Goal: Download file/media

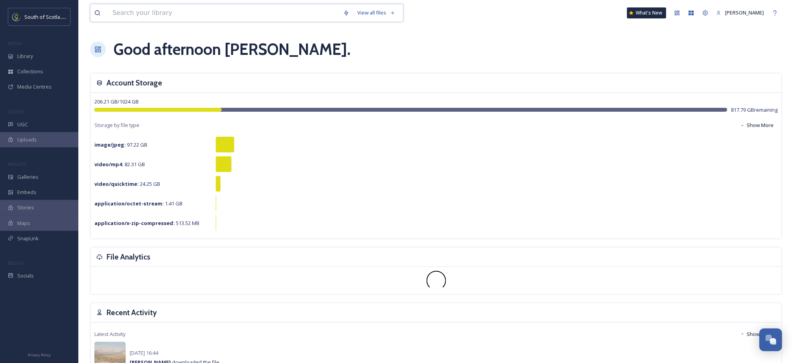
click at [277, 15] on input at bounding box center [223, 12] width 231 height 17
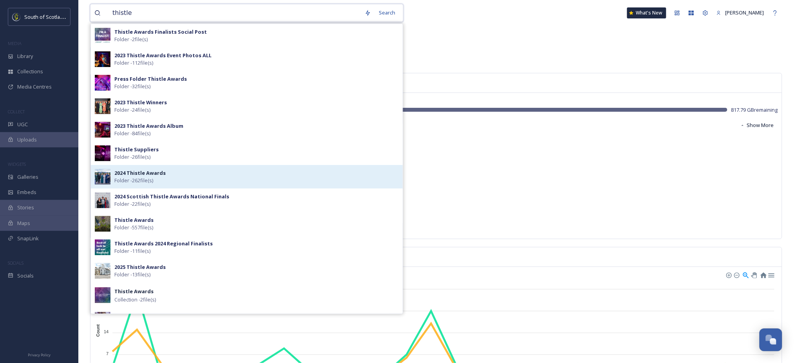
type input "thistle"
click at [166, 173] on div "2024 Thistle Awards Folder - 262 file(s)" at bounding box center [256, 176] width 284 height 15
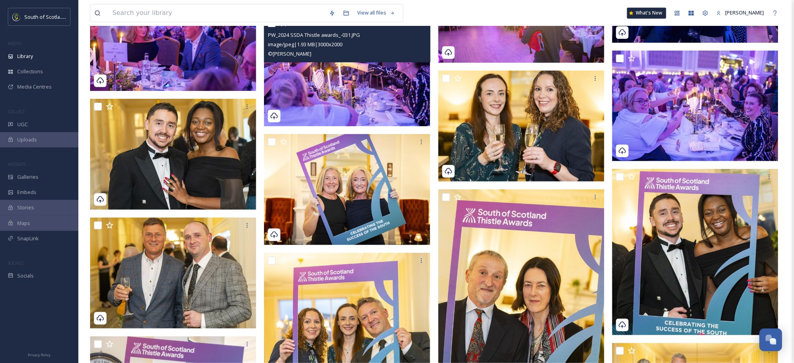
scroll to position [1680, 0]
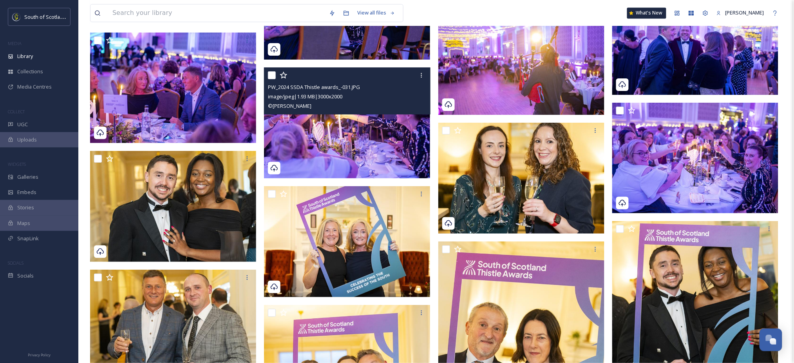
click at [380, 128] on img at bounding box center [347, 122] width 166 height 111
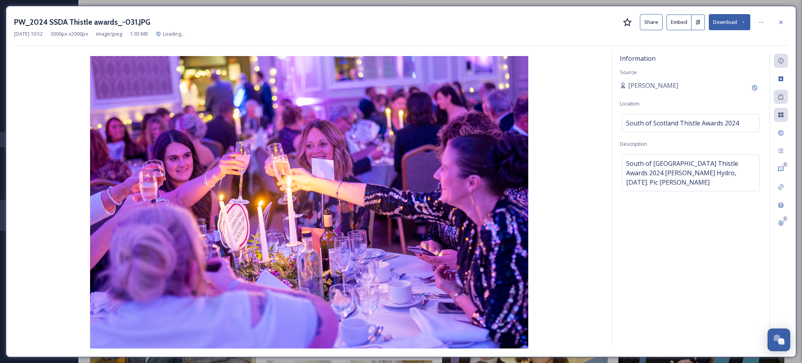
click at [745, 23] on icon at bounding box center [743, 22] width 5 height 5
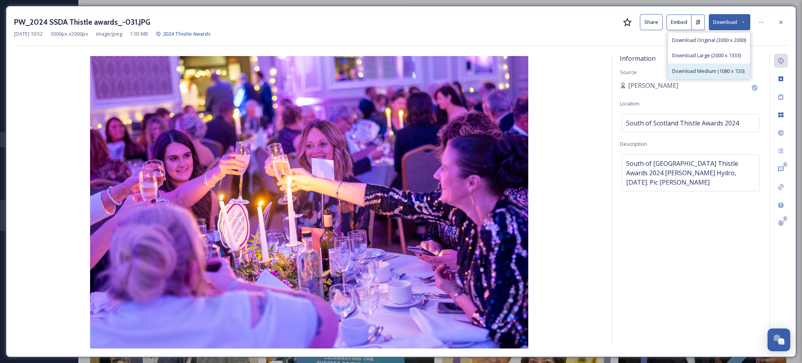
click at [686, 68] on span "Download Medium (1080 x 720)" at bounding box center [708, 70] width 72 height 7
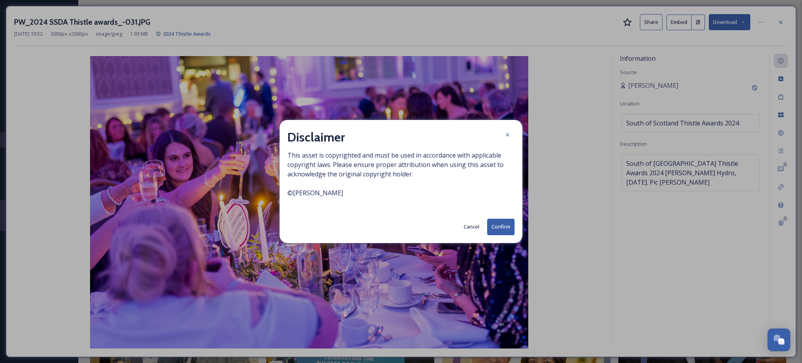
click at [506, 225] on button "Confirm" at bounding box center [500, 226] width 27 height 16
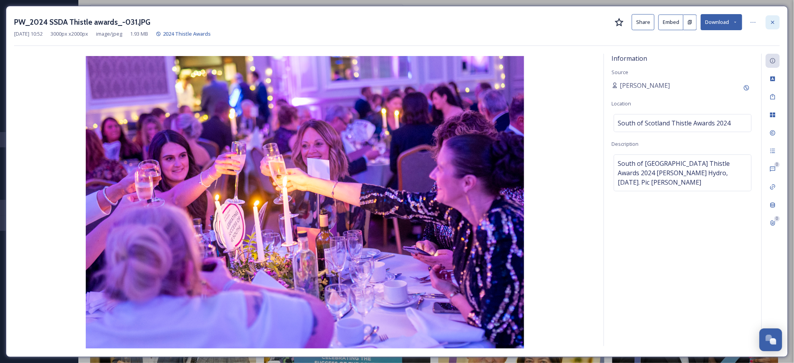
click at [773, 24] on icon at bounding box center [772, 22] width 6 height 6
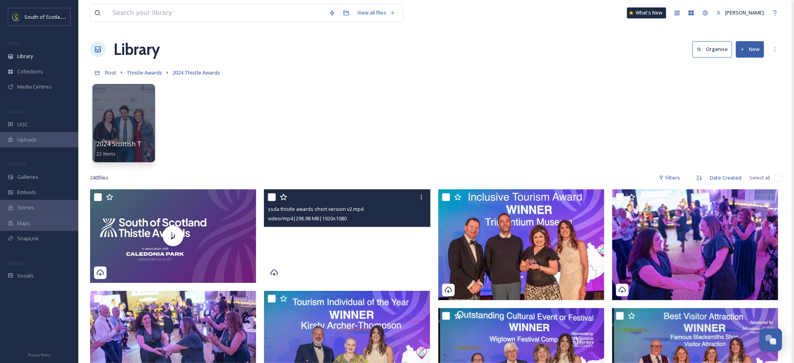
click at [572, 124] on div "2024 Scottish Thistle Awards National Finals 22 items" at bounding box center [436, 125] width 692 height 90
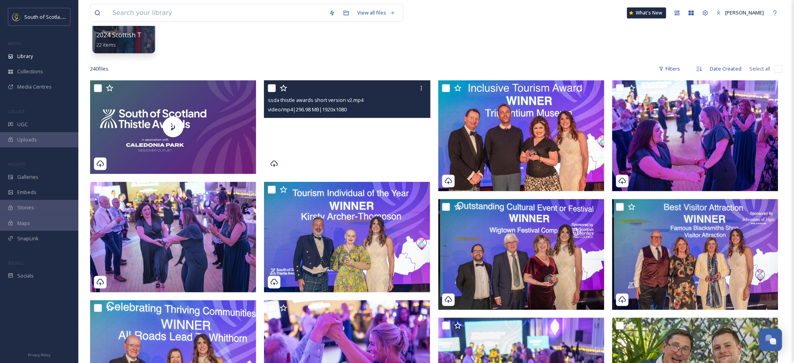
scroll to position [112, 0]
